Goal: Task Accomplishment & Management: Manage account settings

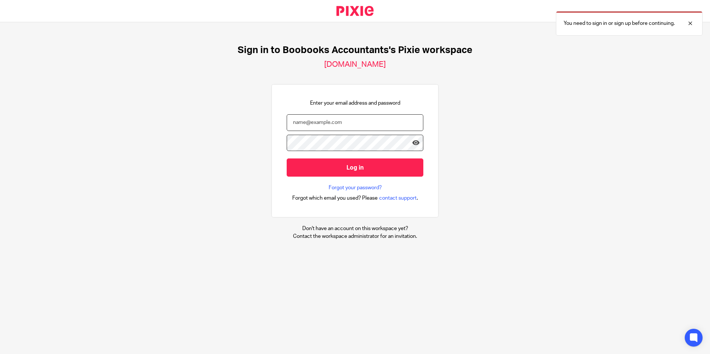
click at [352, 114] on input "email" at bounding box center [355, 122] width 137 height 17
click at [351, 117] on input "email" at bounding box center [355, 122] width 137 height 17
type input "muqaddar@boobooks.com"
click at [287, 159] on input "Log in" at bounding box center [355, 168] width 137 height 18
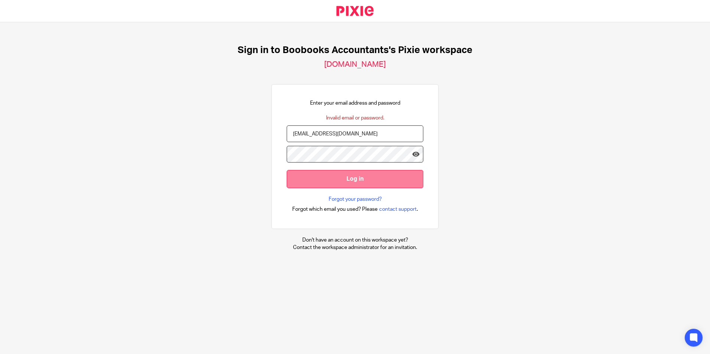
click at [287, 170] on input "Log in" at bounding box center [355, 179] width 137 height 18
click at [406, 155] on body "Sign in to Boobooks Accountants's Pixie workspace [DOMAIN_NAME] Enter your emai…" at bounding box center [355, 177] width 710 height 354
click at [413, 155] on icon at bounding box center [415, 153] width 7 height 7
click at [287, 170] on input "Log in" at bounding box center [355, 179] width 137 height 18
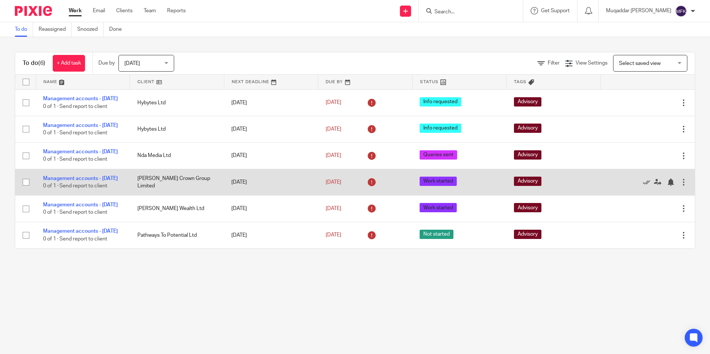
click at [422, 186] on span "Work started" at bounding box center [438, 181] width 37 height 9
click at [25, 189] on input "checkbox" at bounding box center [26, 182] width 14 height 14
checkbox input "true"
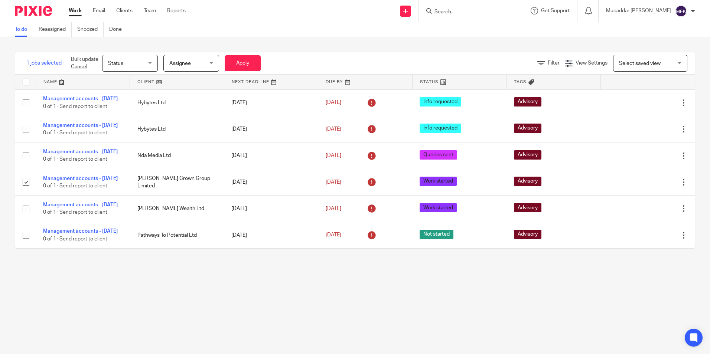
click at [139, 64] on span "Status" at bounding box center [127, 63] width 39 height 16
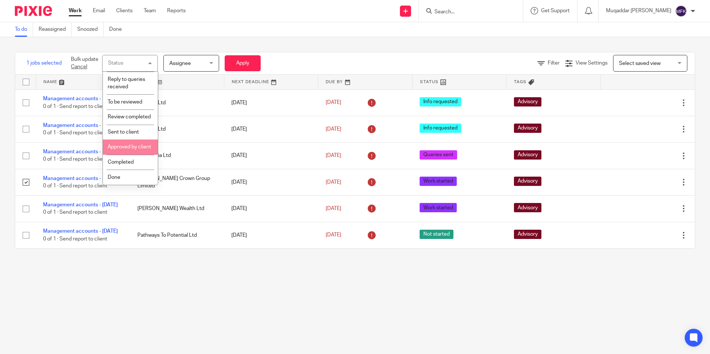
scroll to position [166, 0]
click at [126, 175] on li "Done" at bounding box center [130, 177] width 55 height 15
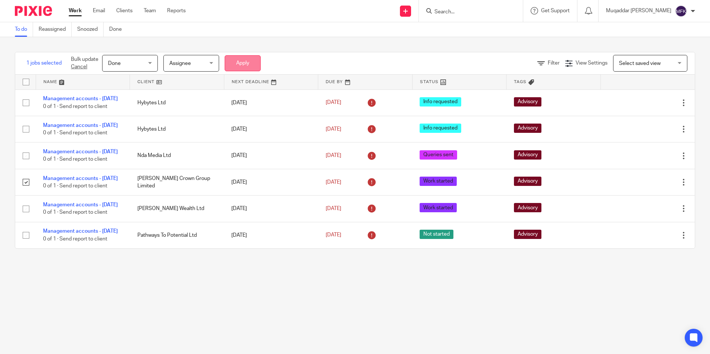
click at [233, 67] on button "Apply" at bounding box center [243, 63] width 36 height 16
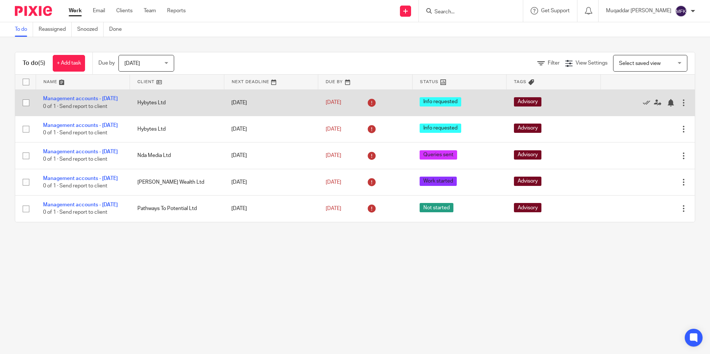
click at [423, 99] on span "Info requested" at bounding box center [441, 101] width 42 height 9
click at [21, 103] on input "checkbox" at bounding box center [26, 103] width 14 height 14
checkbox input "true"
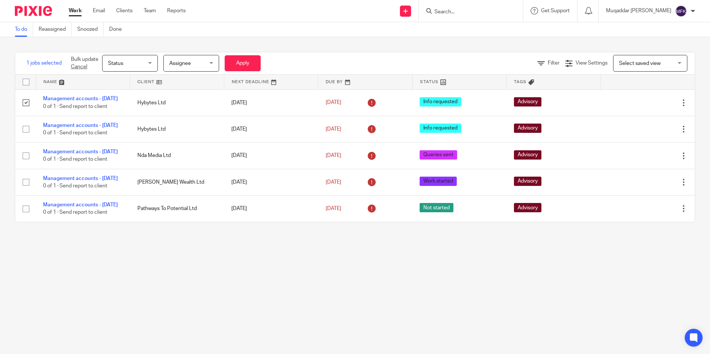
drag, startPoint x: 152, startPoint y: 67, endPoint x: 149, endPoint y: 67, distance: 3.7
click at [150, 67] on div "Status Status" at bounding box center [130, 63] width 56 height 17
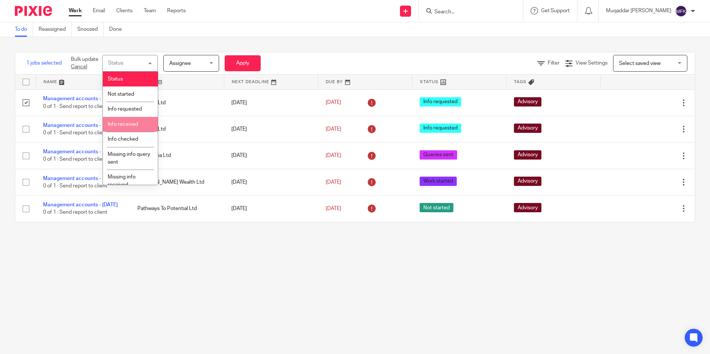
click at [144, 128] on li "Info received" at bounding box center [130, 124] width 55 height 15
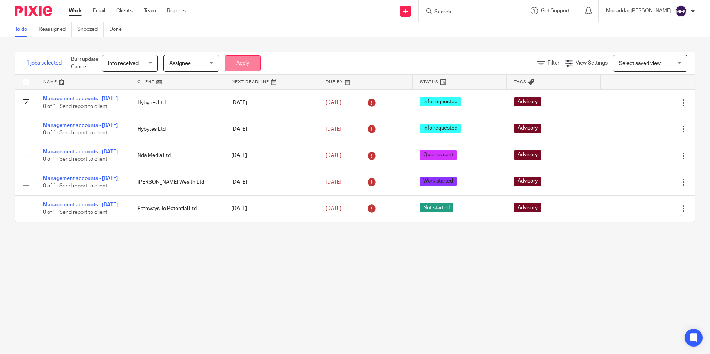
click at [239, 64] on button "Apply" at bounding box center [243, 63] width 36 height 16
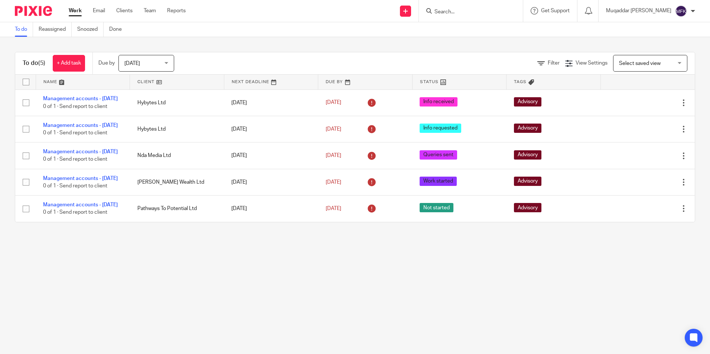
click at [25, 337] on main "To do Reassigned Snoozed Done To do (5) + Add task Due by Today Today Today Tom…" at bounding box center [355, 177] width 710 height 354
click at [160, 258] on main "To do Reassigned Snoozed Done To do (5) + Add task Due by Today Today Today Tom…" at bounding box center [355, 177] width 710 height 354
click at [155, 263] on main "To do Reassigned Snoozed Done To do (5) + Add task Due by Today Today Today Tom…" at bounding box center [355, 177] width 710 height 354
